Goal: Information Seeking & Learning: Learn about a topic

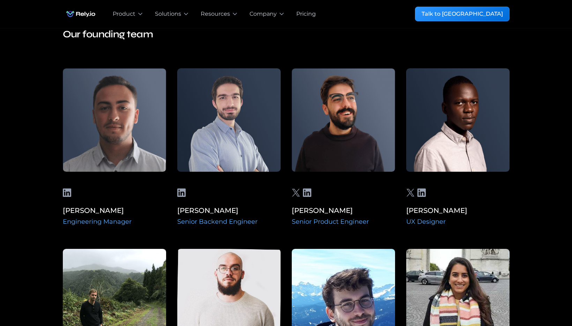
scroll to position [1103, 0]
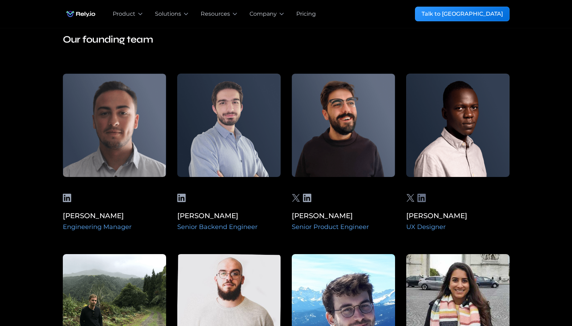
click at [419, 194] on icon at bounding box center [421, 198] width 8 height 8
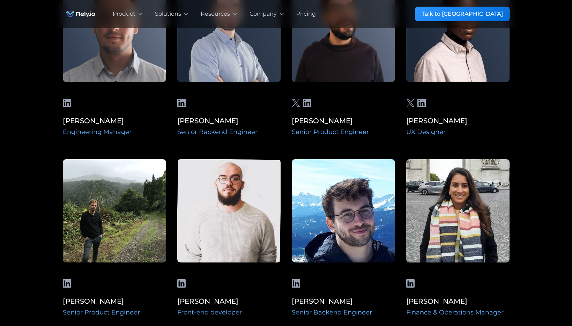
scroll to position [1199, 0]
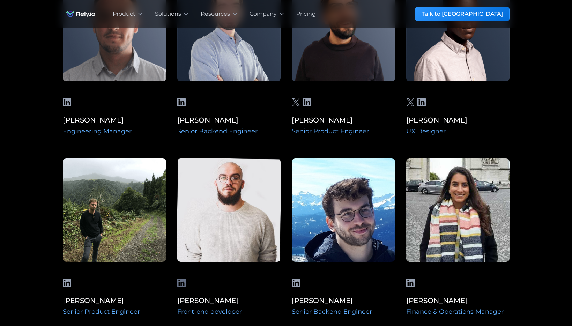
click at [180, 278] on icon at bounding box center [181, 282] width 8 height 8
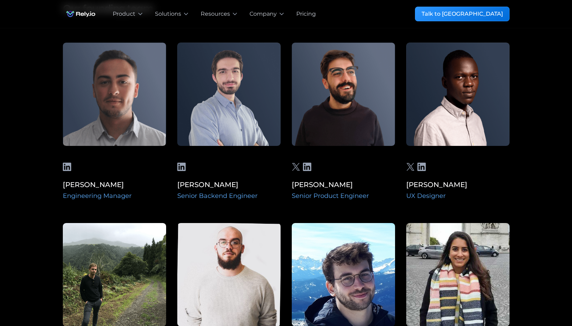
scroll to position [1107, 0]
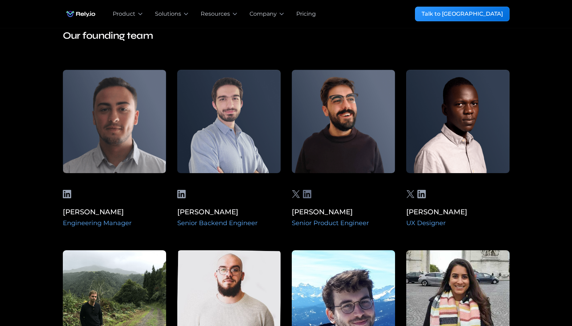
click at [306, 190] on icon at bounding box center [307, 194] width 8 height 8
click at [295, 190] on icon at bounding box center [296, 194] width 8 height 8
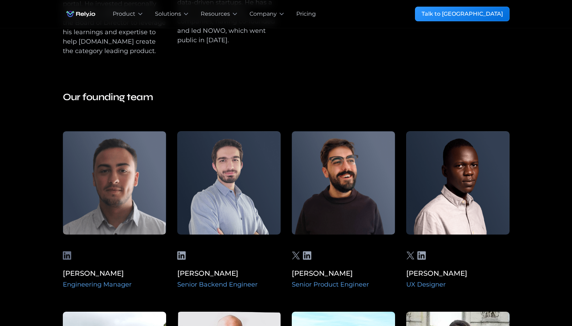
click at [68, 251] on icon at bounding box center [67, 255] width 8 height 8
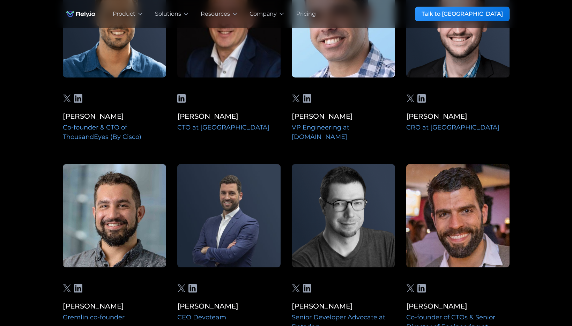
scroll to position [1695, 0]
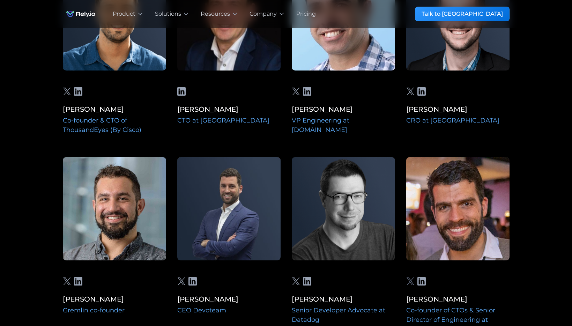
click at [410, 277] on icon at bounding box center [410, 281] width 8 height 8
click at [423, 277] on icon at bounding box center [421, 281] width 8 height 8
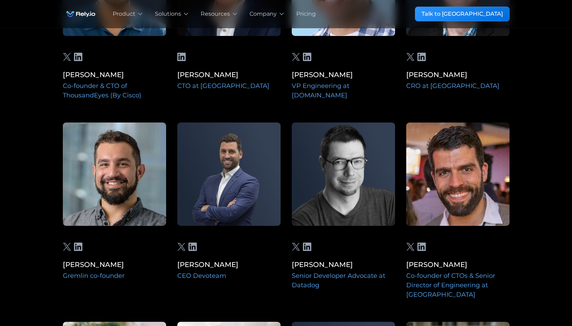
scroll to position [1728, 0]
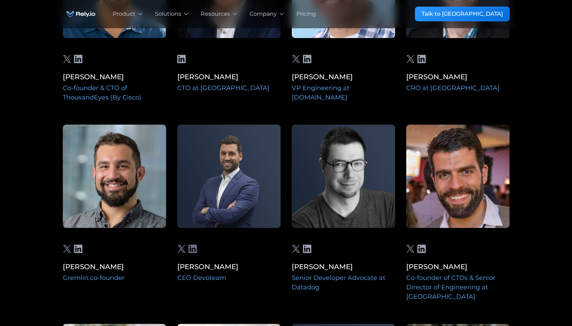
click at [190, 244] on icon at bounding box center [192, 248] width 8 height 8
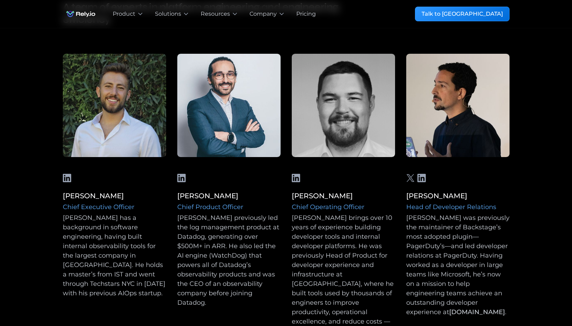
scroll to position [494, 0]
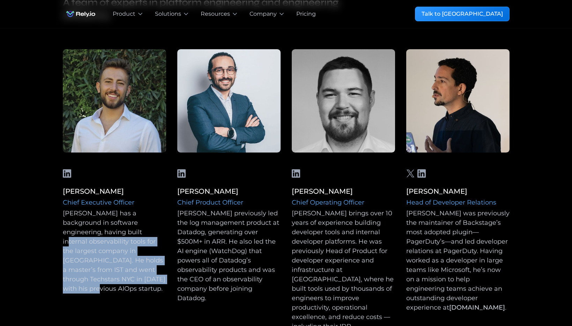
drag, startPoint x: 135, startPoint y: 279, endPoint x: 113, endPoint y: 231, distance: 52.9
click at [113, 231] on div "[PERSON_NAME] has a background in software engineering, having built internal o…" at bounding box center [114, 251] width 103 height 85
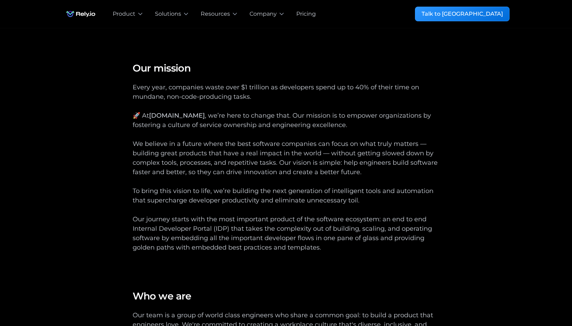
scroll to position [0, 0]
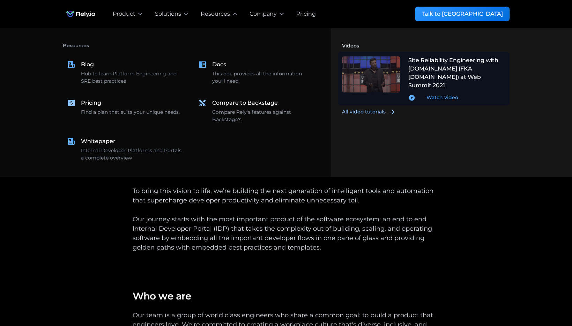
click at [433, 94] on div "Watch video" at bounding box center [442, 97] width 32 height 7
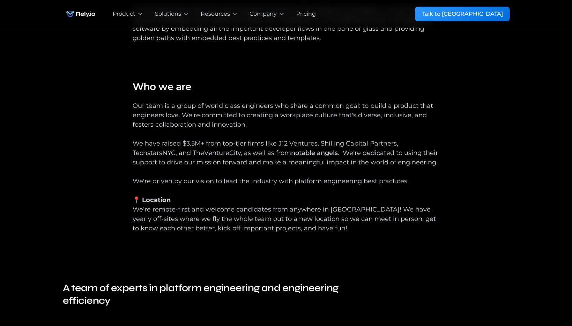
scroll to position [211, 0]
